Goal: Task Accomplishment & Management: Manage account settings

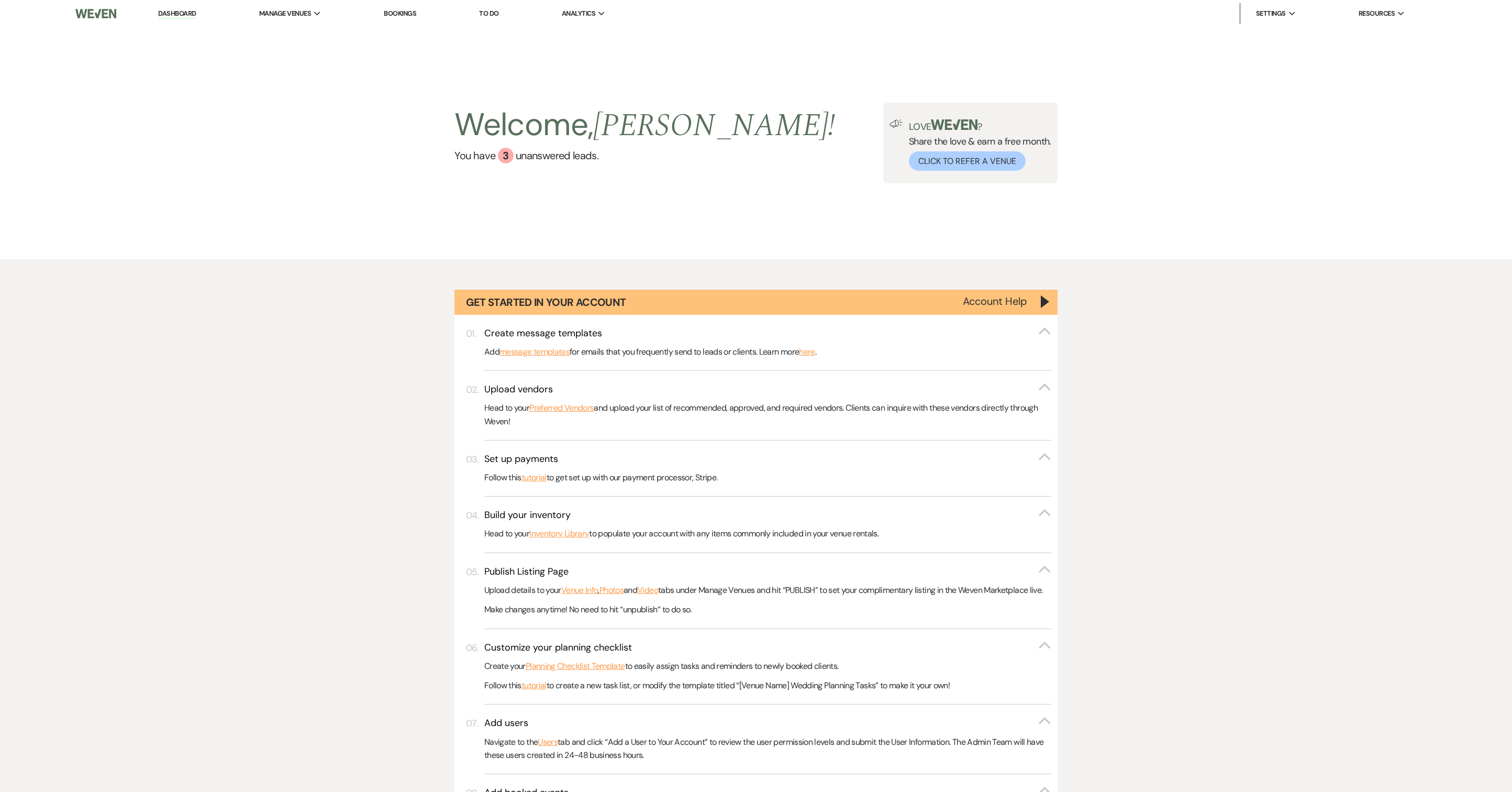
select select "6"
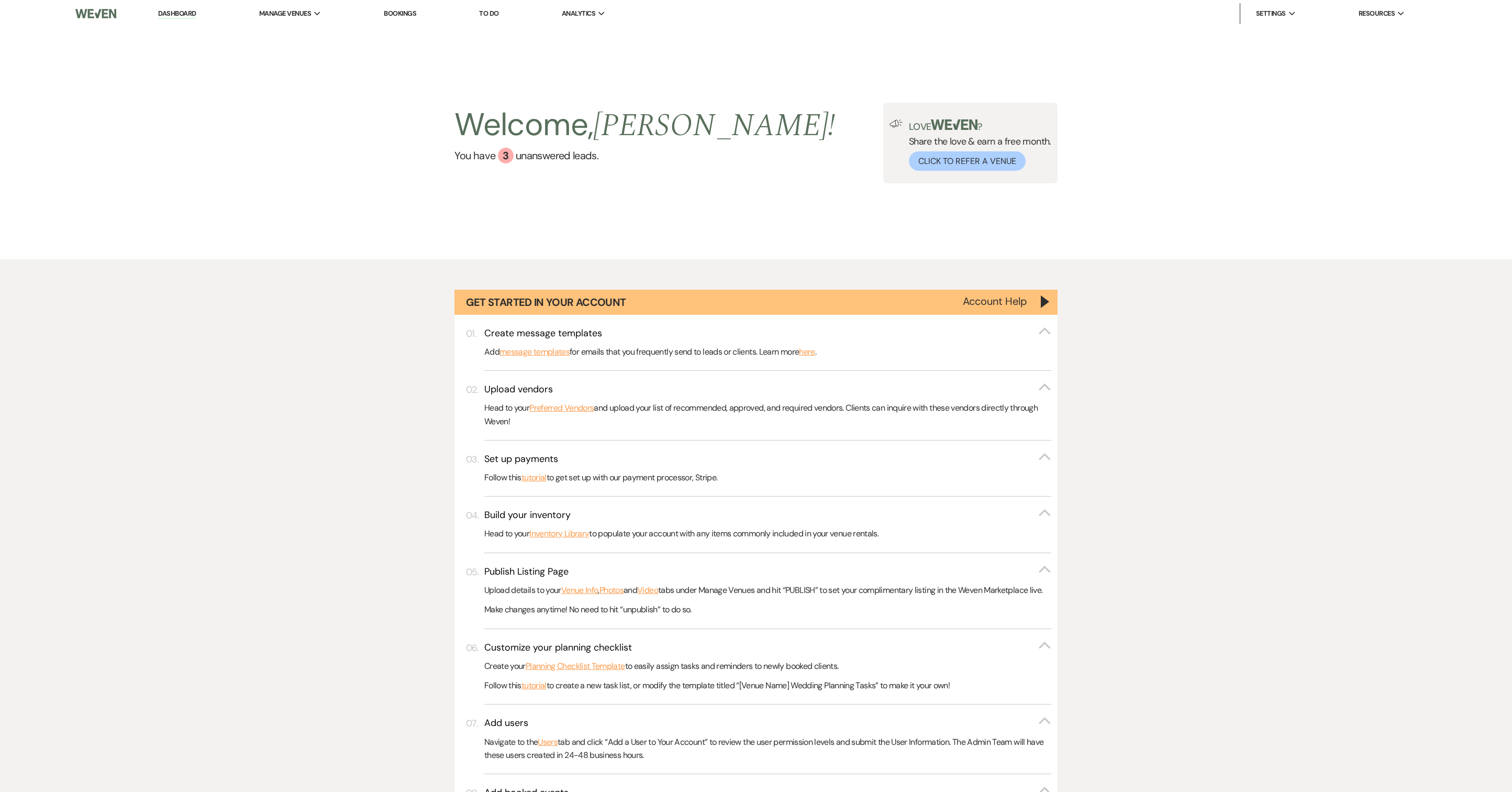
select select "6"
click at [182, 16] on link "Dashboard" at bounding box center [177, 14] width 38 height 10
click at [93, 13] on img at bounding box center [95, 13] width 41 height 22
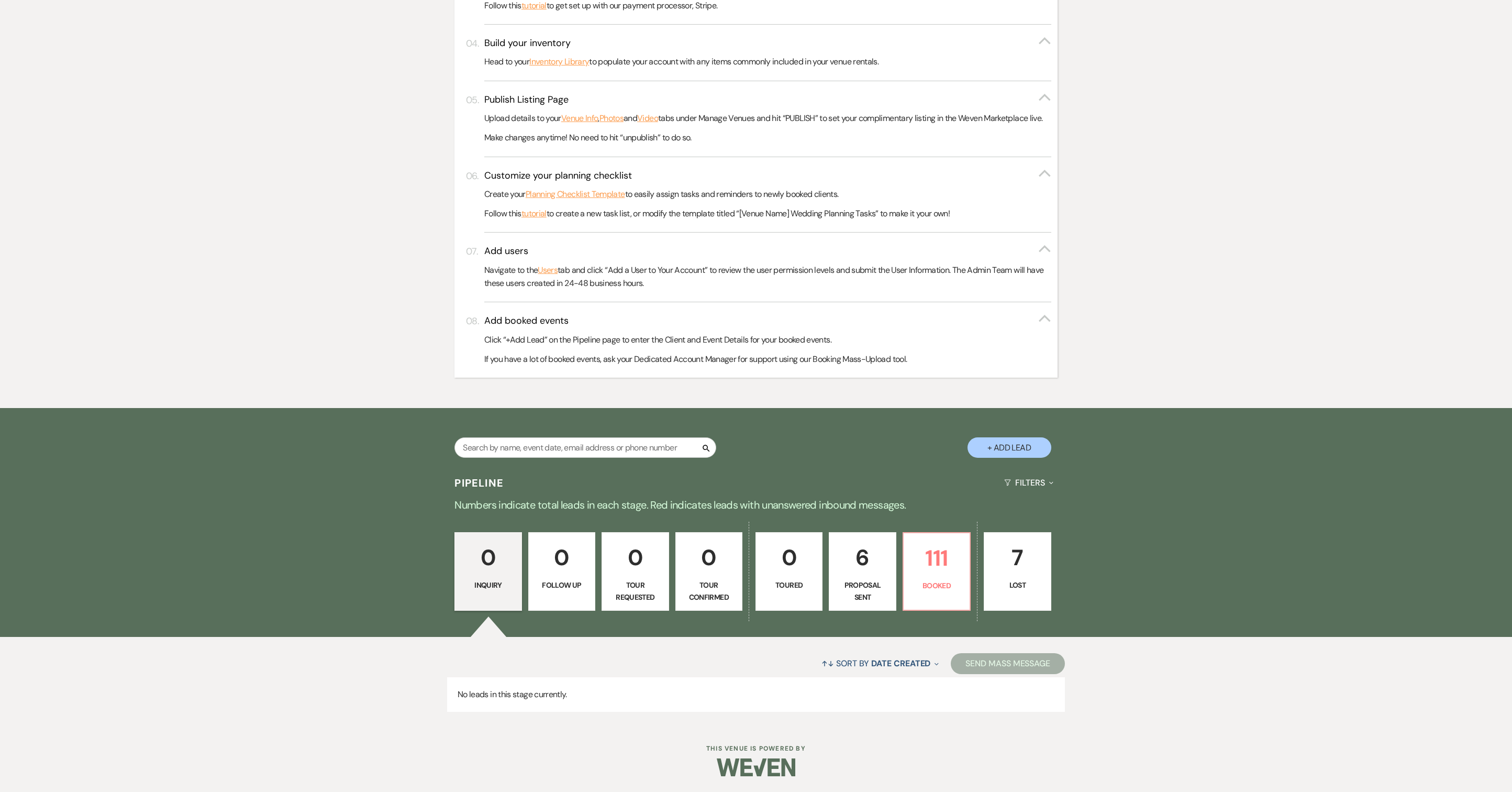
scroll to position [522, 0]
click at [934, 580] on p "Booked" at bounding box center [936, 585] width 53 height 11
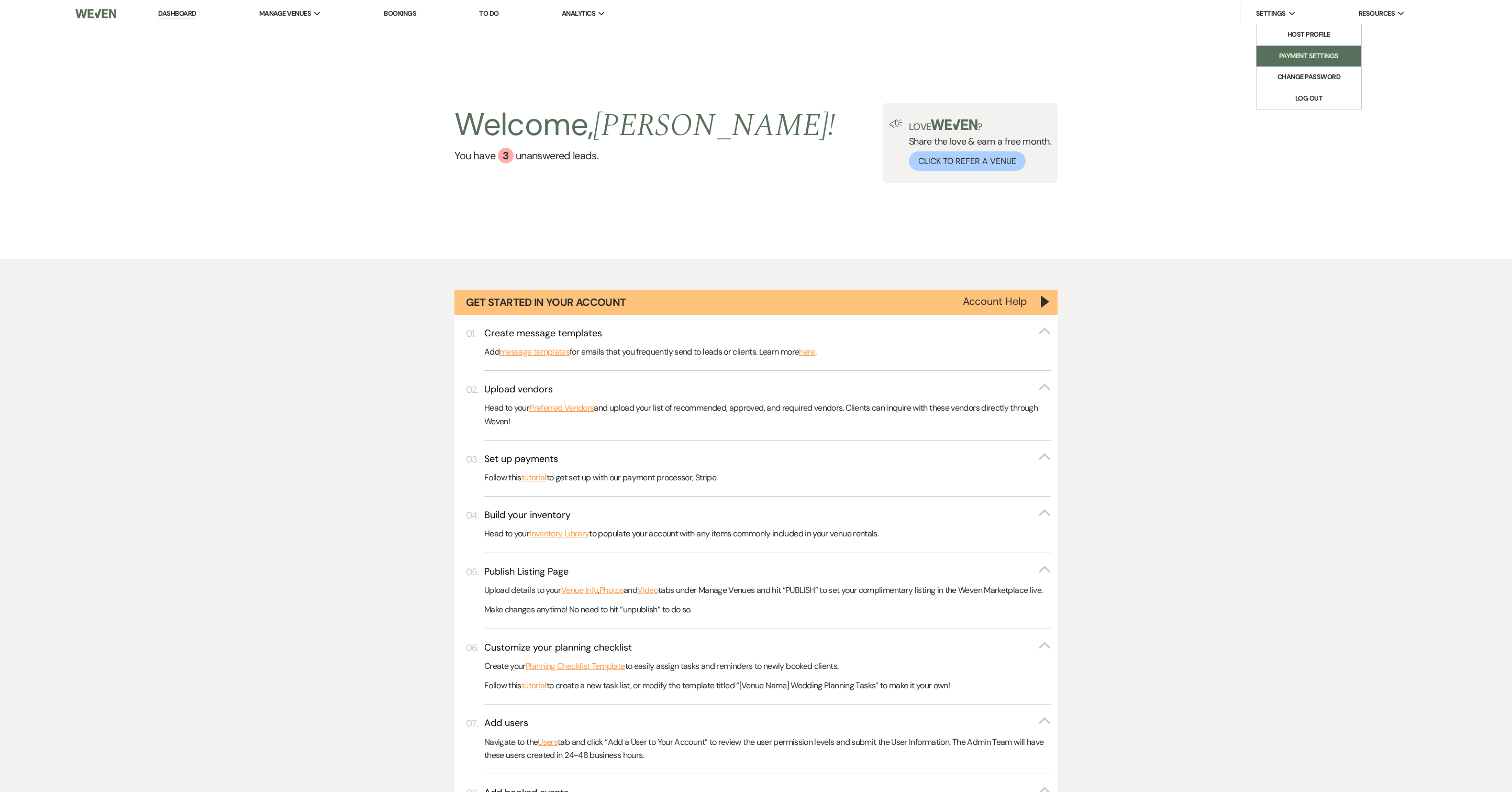
click at [1267, 62] on li "Payment Settings" at bounding box center [1309, 56] width 95 height 11
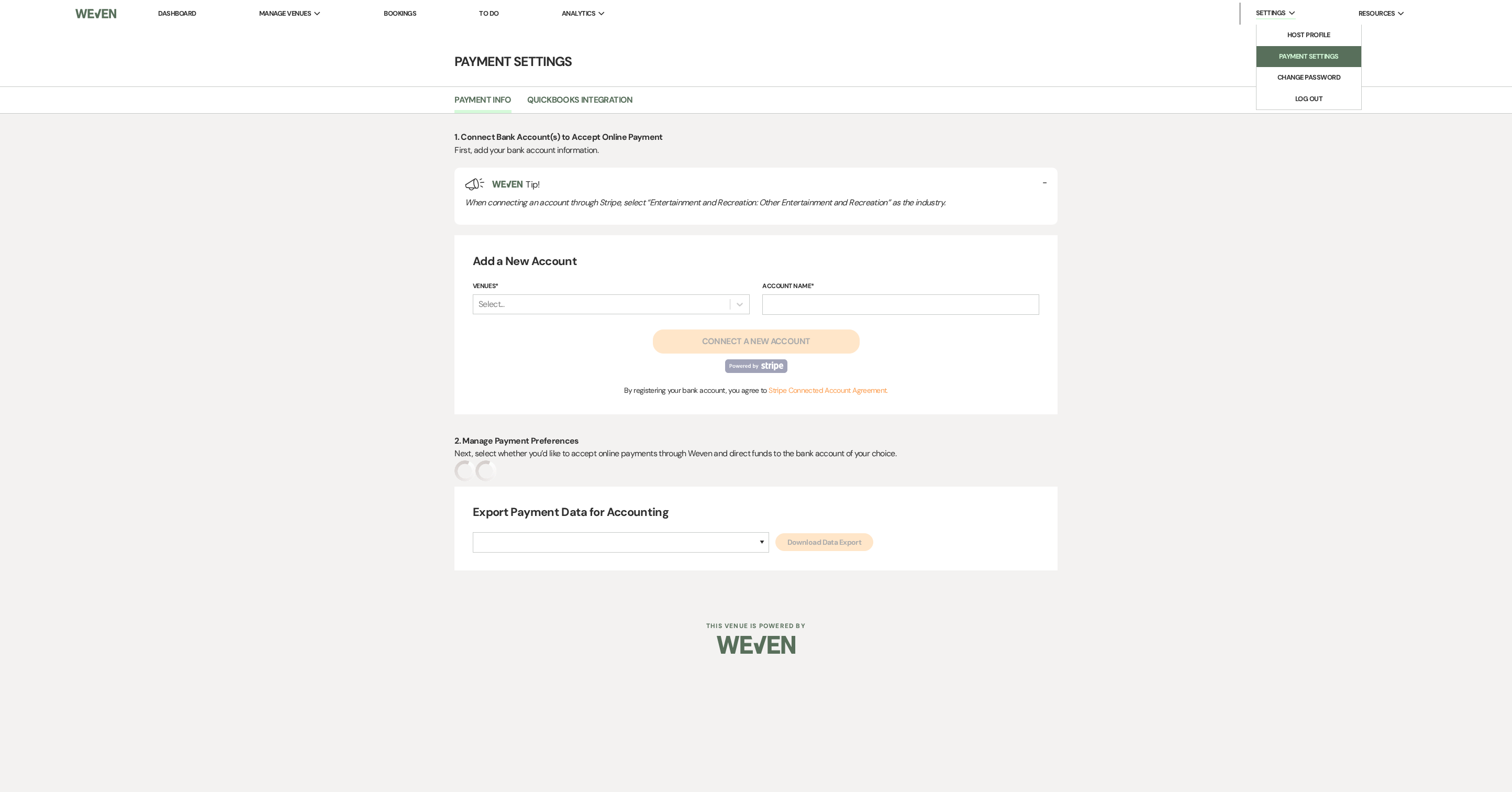
select select "false"
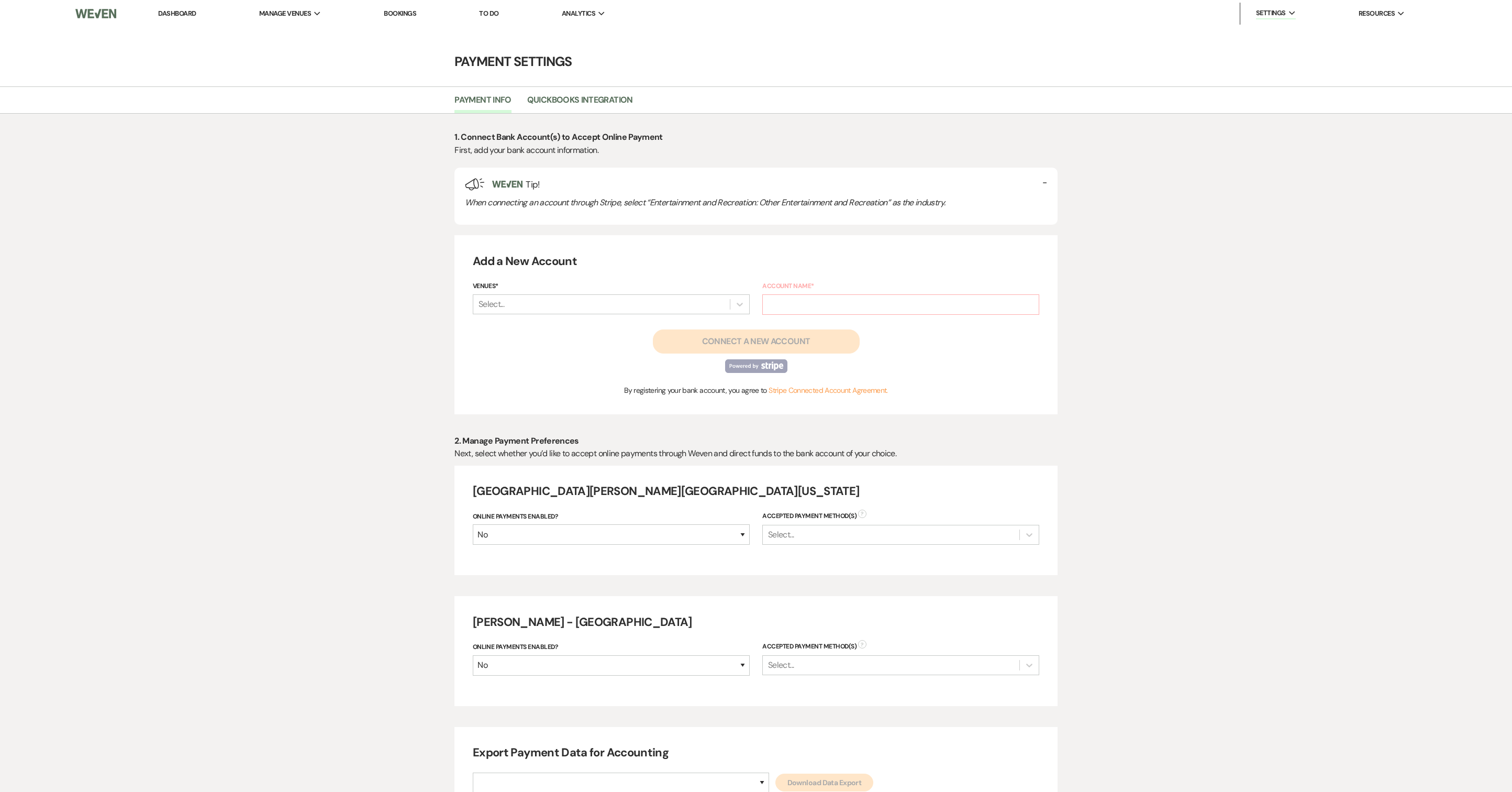
click at [1129, 349] on div "1. Connect Bank Account(s) to Accept Online Payment First, add your bank accoun…" at bounding box center [756, 471] width 754 height 681
click at [1279, 41] on li "Host Profile" at bounding box center [1309, 35] width 95 height 11
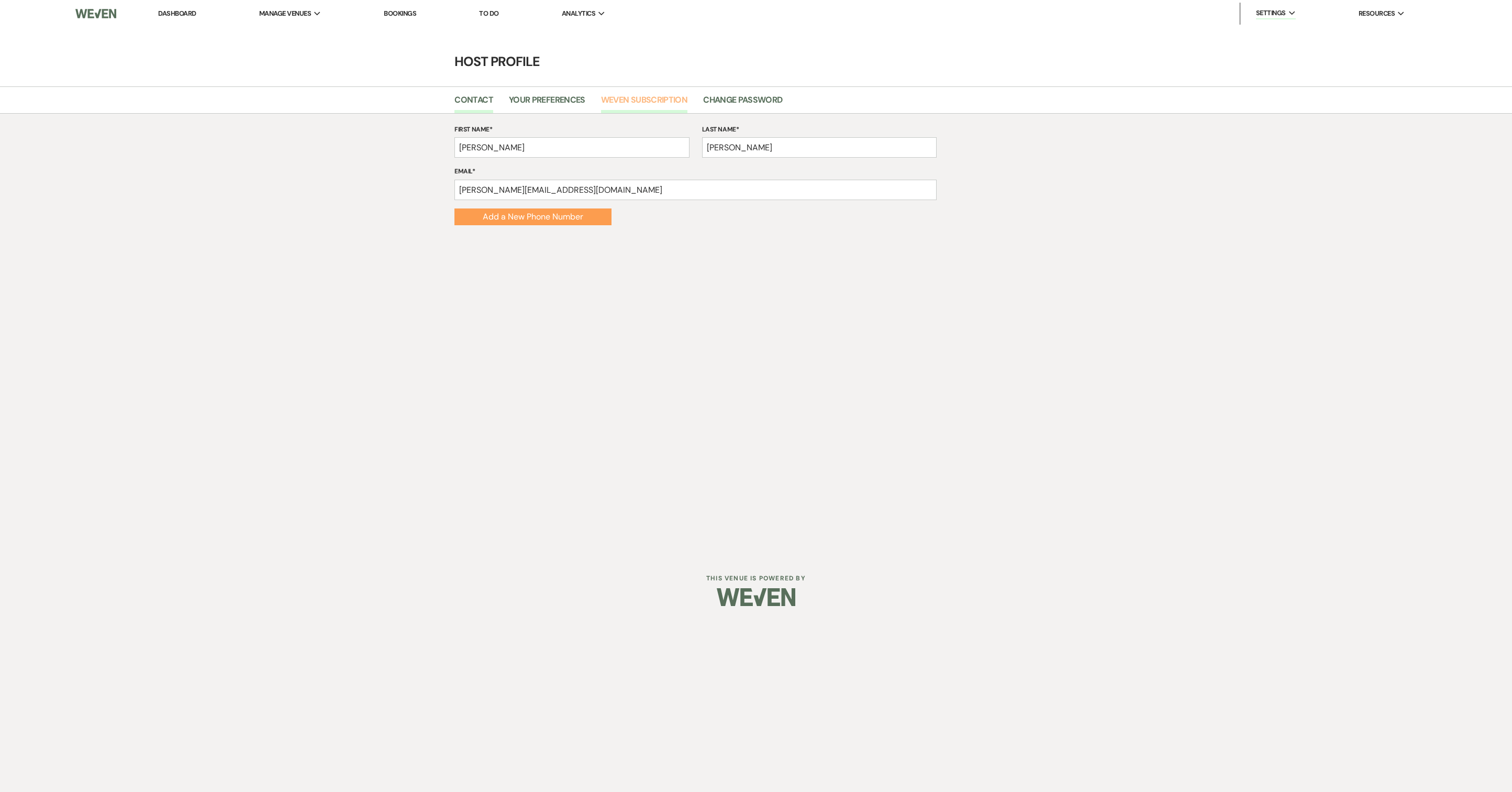
click at [652, 103] on link "Weven Subscription" at bounding box center [644, 103] width 86 height 20
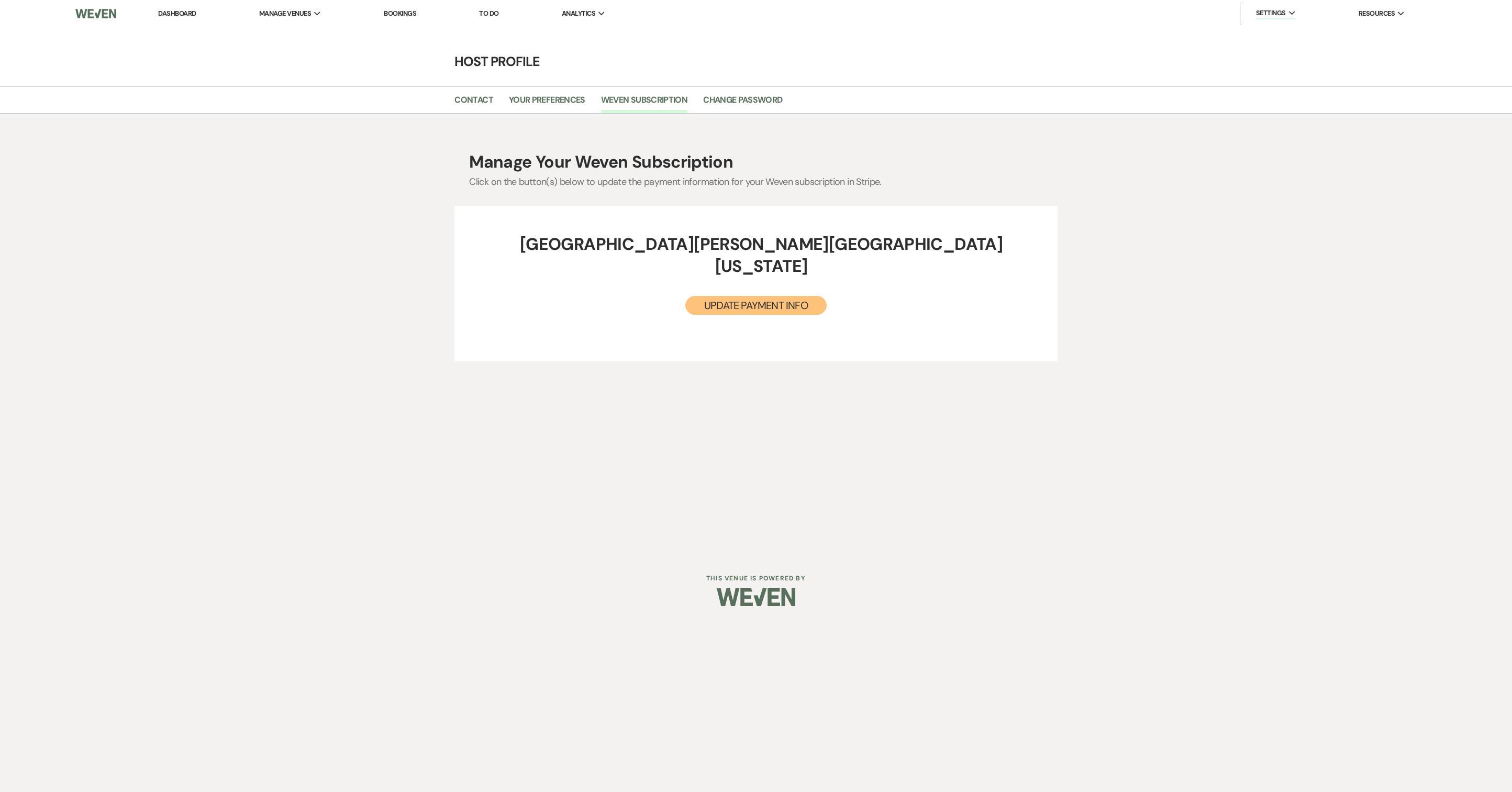
click at [827, 296] on button "Update Payment Info" at bounding box center [756, 305] width 141 height 19
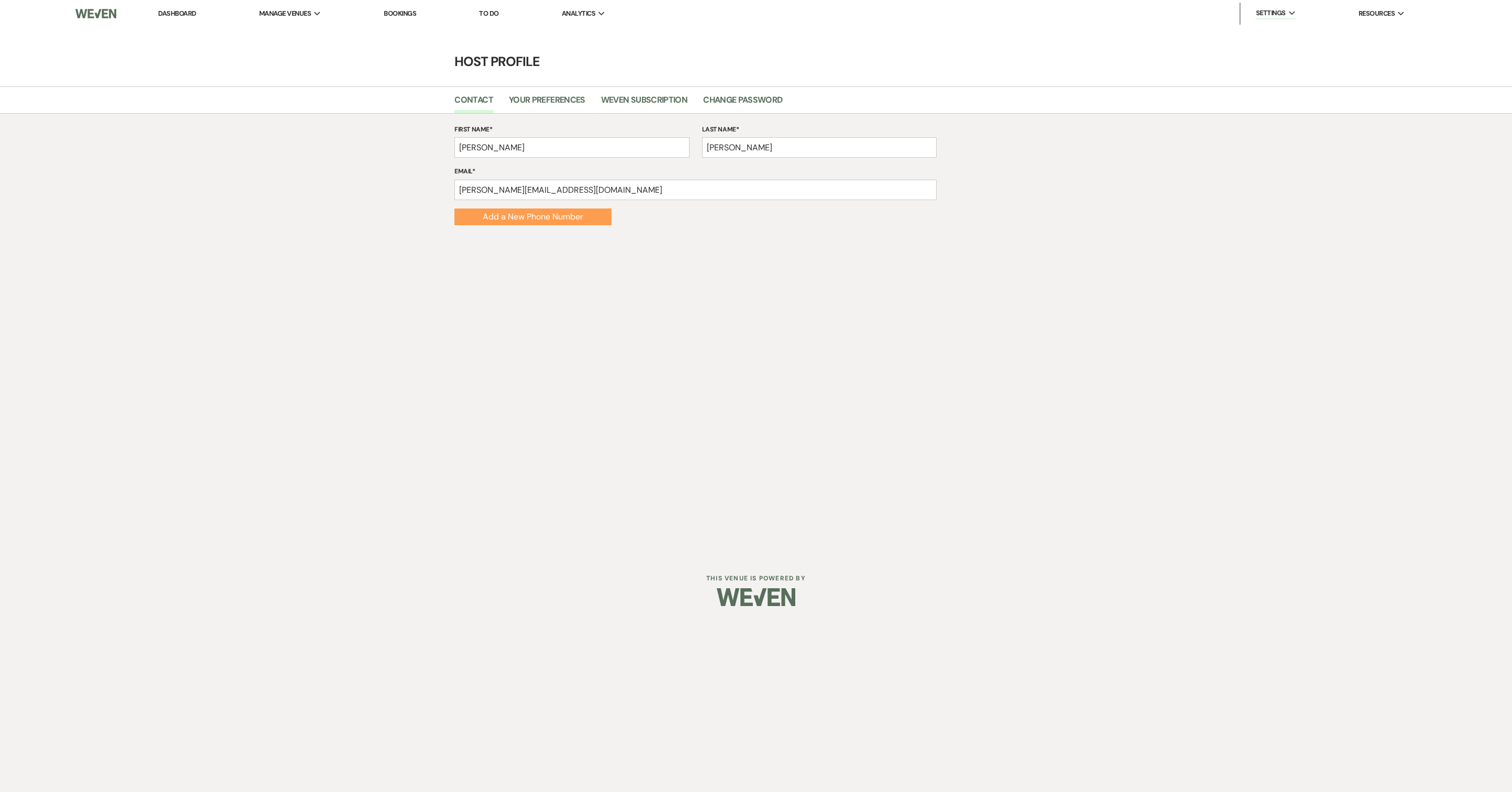
click at [498, 16] on link "To Do" at bounding box center [488, 14] width 20 height 9
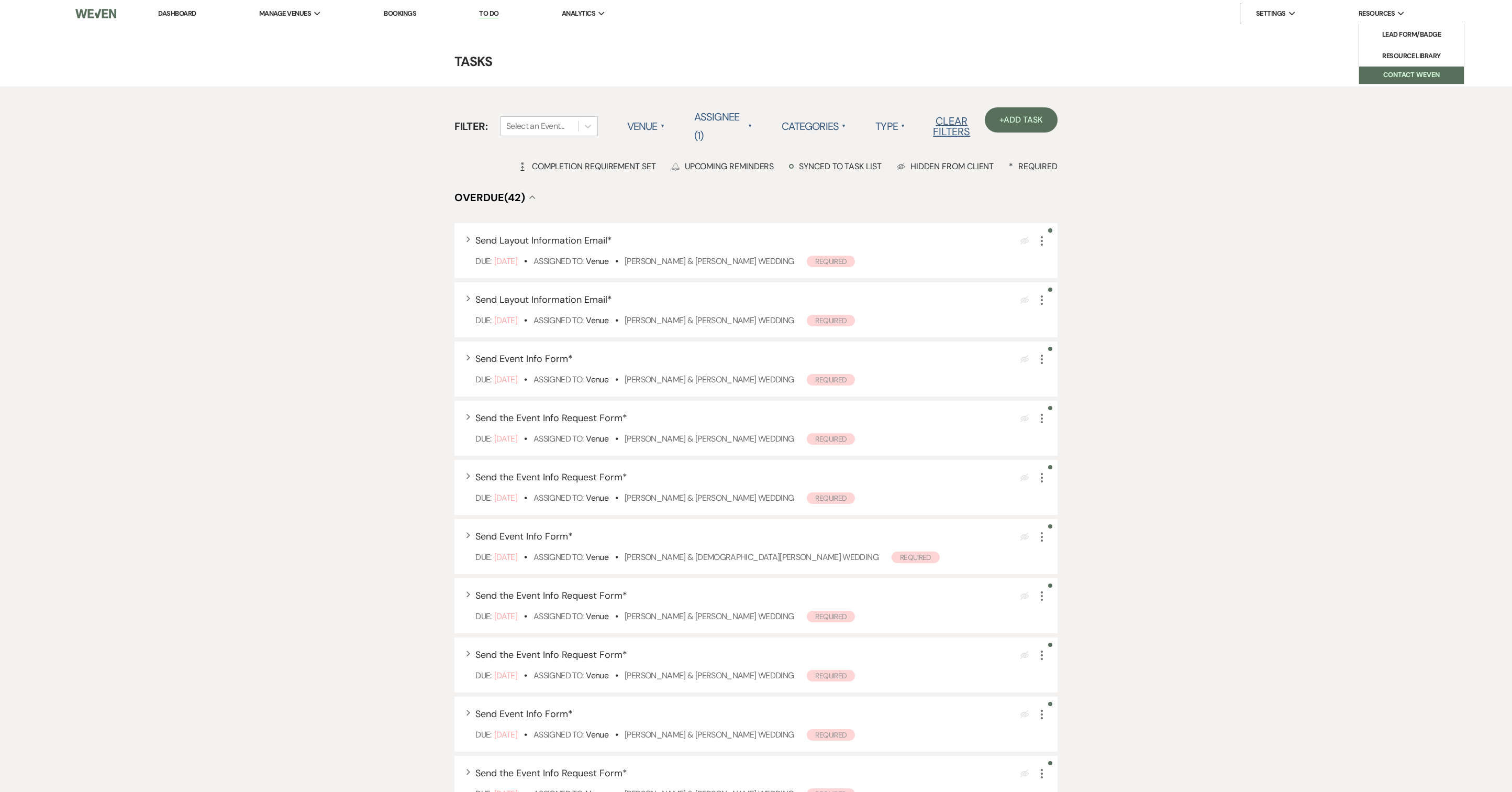
click at [1420, 84] on button "Contact Weven" at bounding box center [1411, 75] width 105 height 17
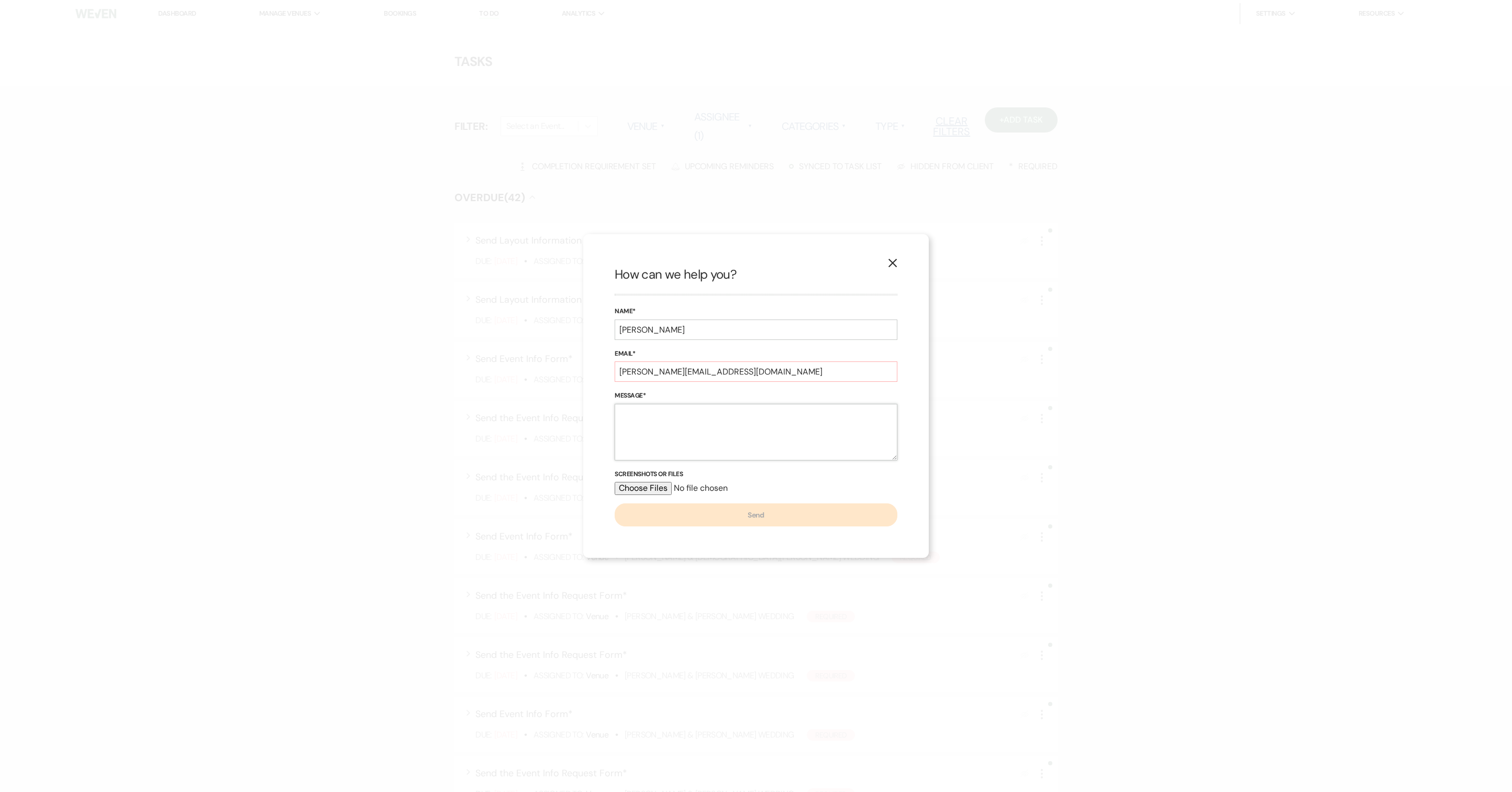
click at [731, 450] on textarea "Message*" at bounding box center [756, 432] width 283 height 56
